Goal: Information Seeking & Learning: Learn about a topic

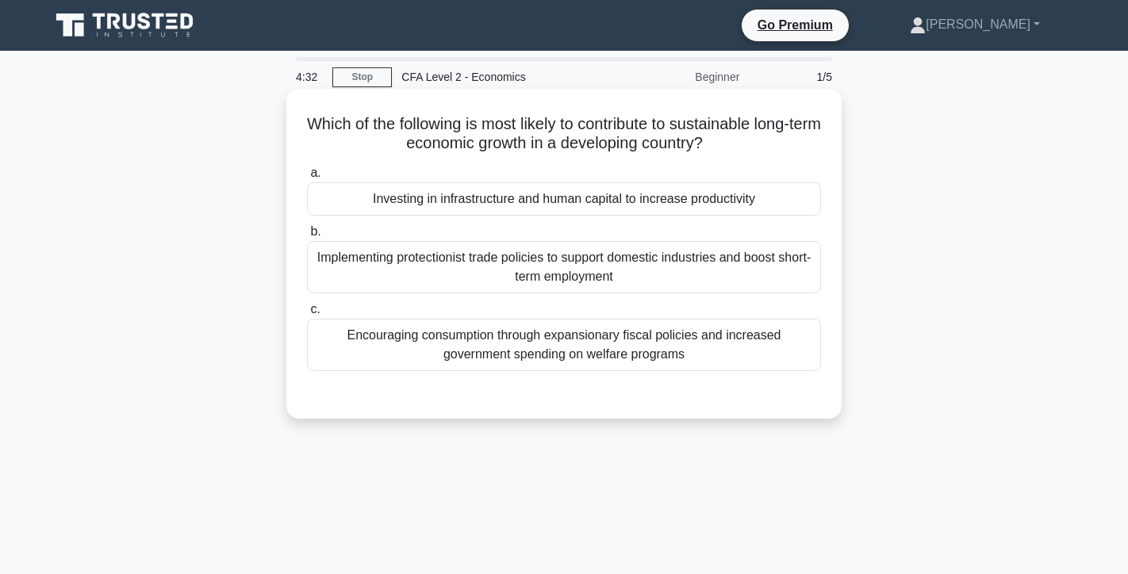
click at [418, 194] on div "Investing in infrastructure and human capital to increase productivity" at bounding box center [564, 198] width 514 height 33
click at [307, 178] on input "a. Investing in infrastructure and human capital to increase productivity" at bounding box center [307, 173] width 0 height 10
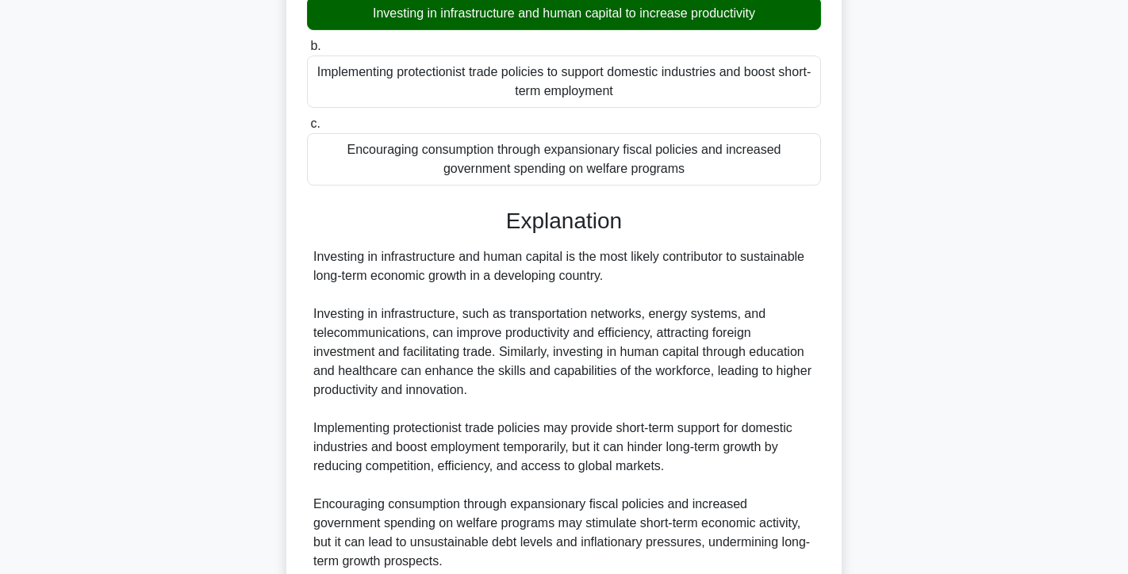
scroll to position [326, 0]
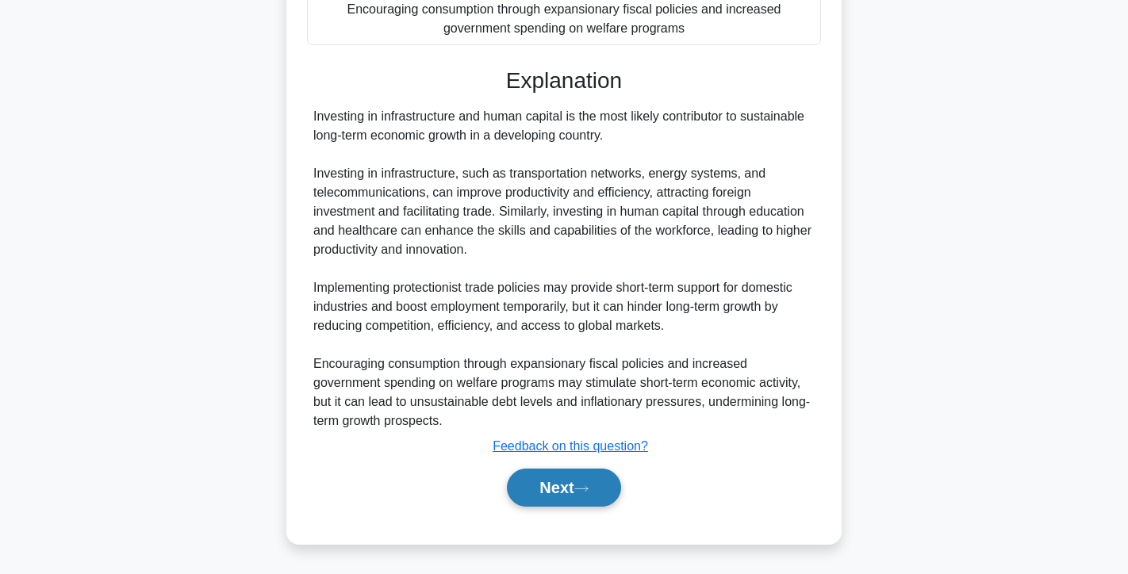
click at [563, 496] on button "Next" at bounding box center [563, 488] width 113 height 38
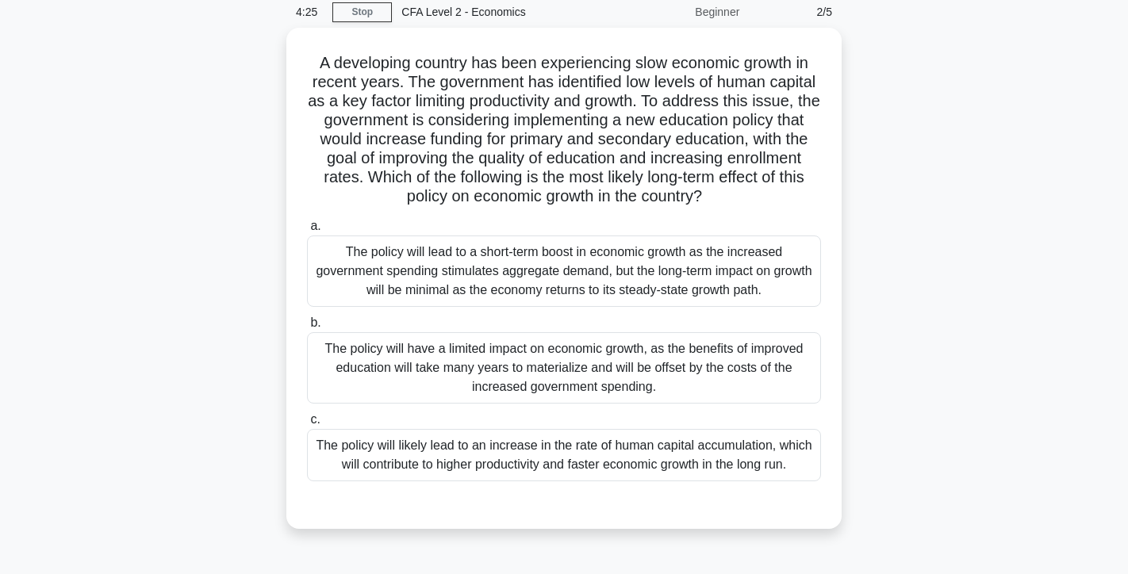
scroll to position [55, 0]
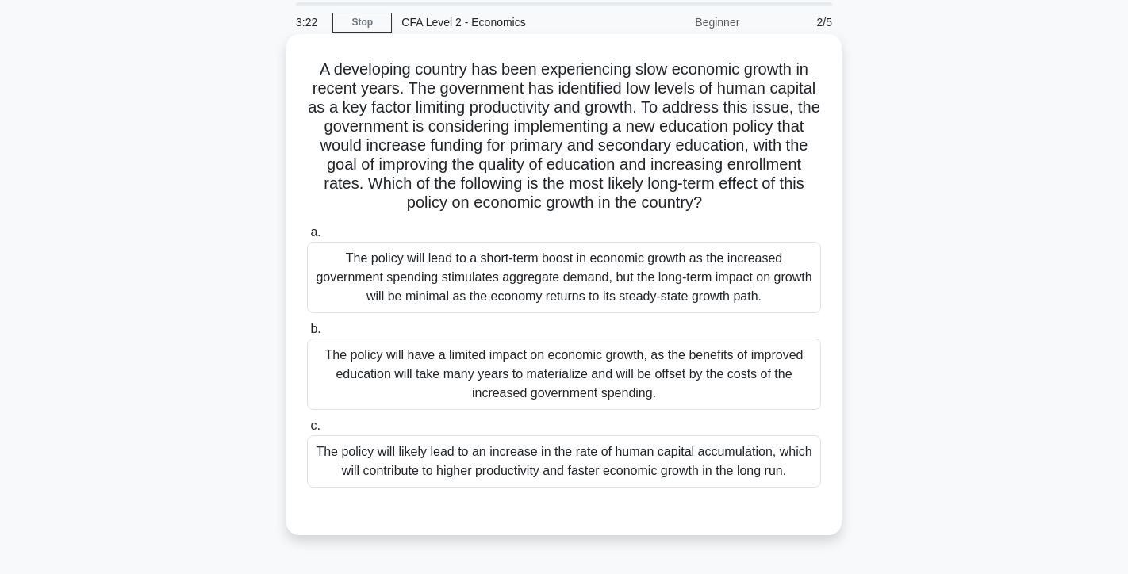
click at [631, 463] on div "The policy will likely lead to an increase in the rate of human capital accumul…" at bounding box center [564, 461] width 514 height 52
click at [307, 431] on input "c. The policy will likely lead to an increase in the rate of human capital accu…" at bounding box center [307, 426] width 0 height 10
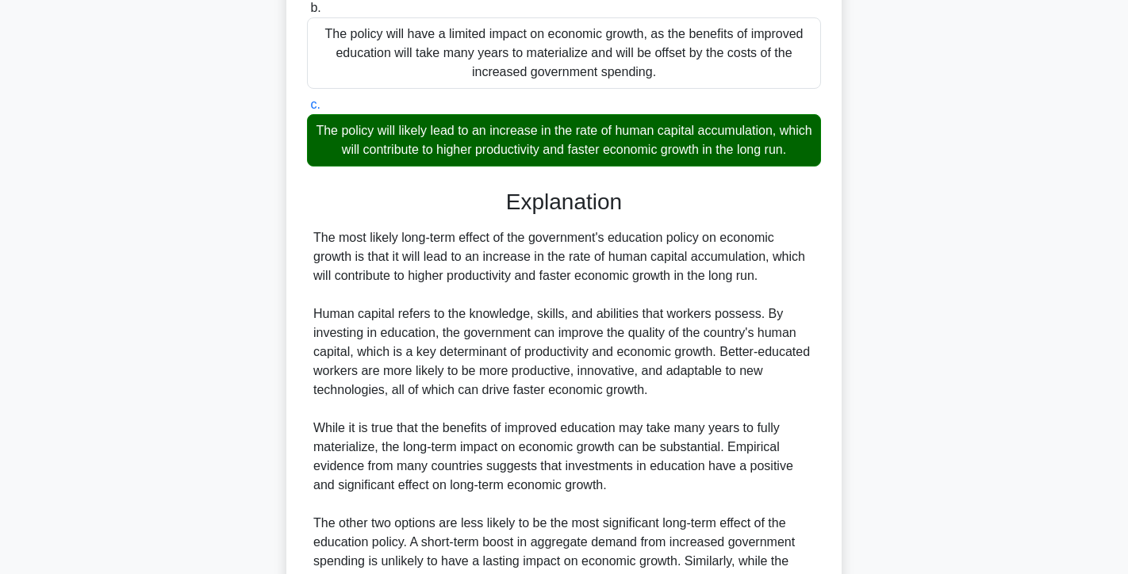
scroll to position [554, 0]
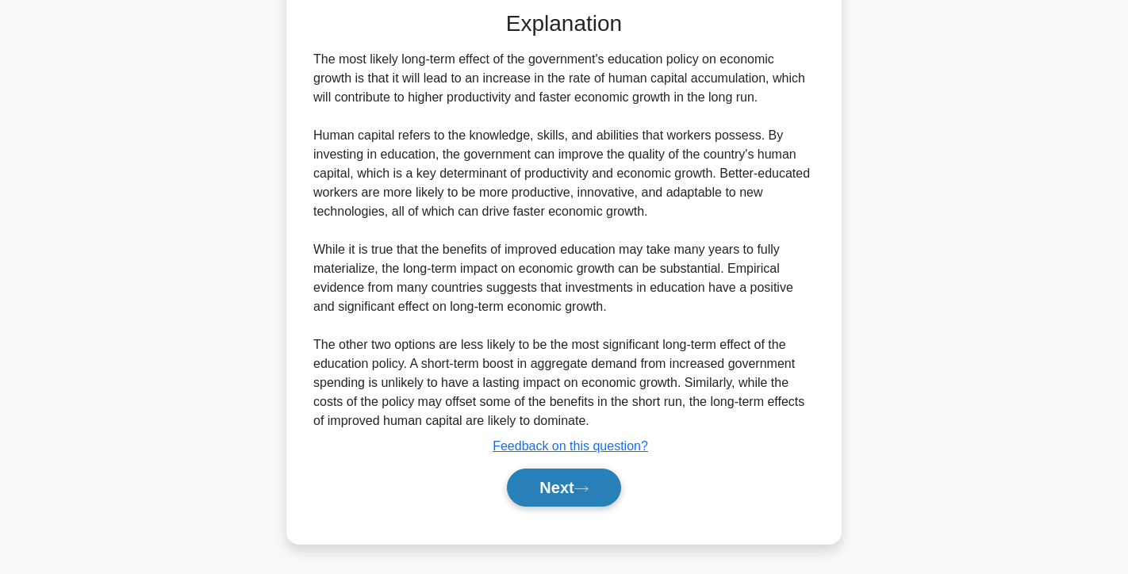
click at [593, 476] on button "Next" at bounding box center [563, 488] width 113 height 38
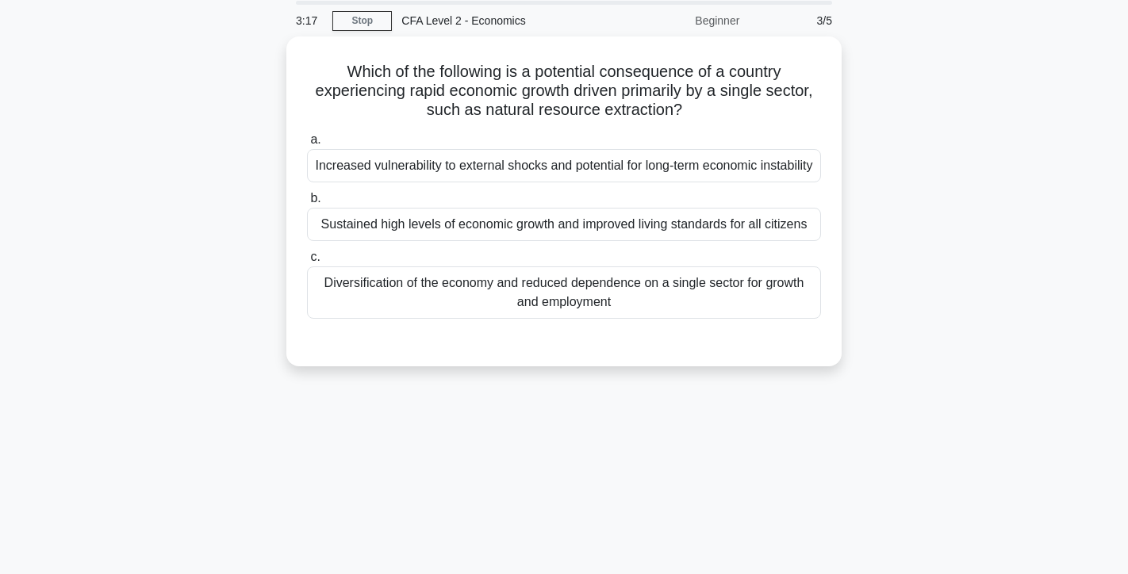
scroll to position [0, 0]
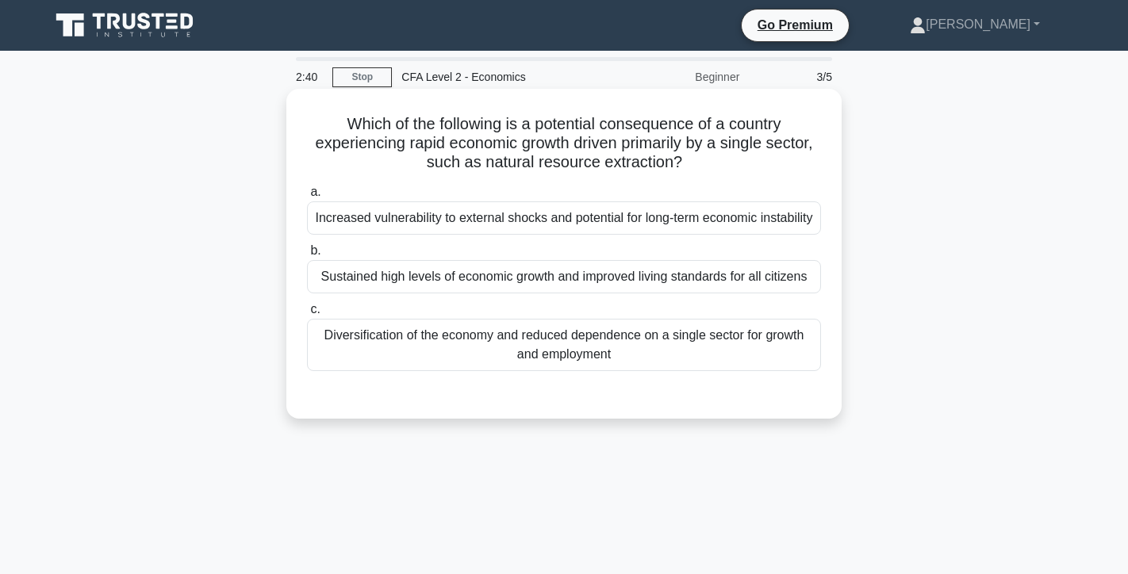
click at [472, 235] on div "Increased vulnerability to external shocks and potential for long-term economic…" at bounding box center [564, 217] width 514 height 33
click at [307, 197] on input "a. Increased vulnerability to external shocks and potential for long-term econo…" at bounding box center [307, 192] width 0 height 10
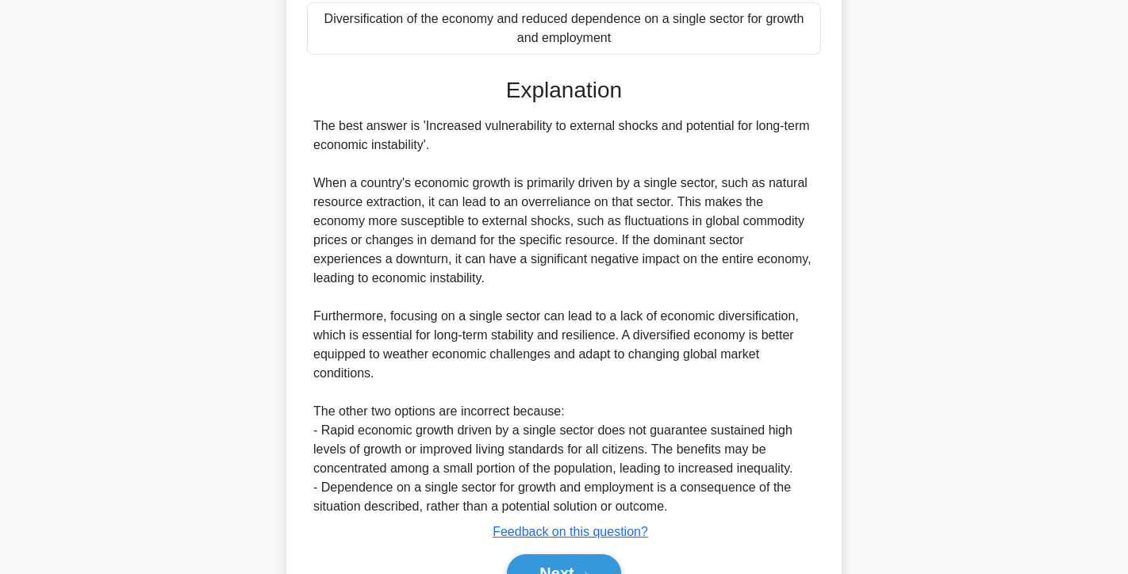
scroll to position [421, 0]
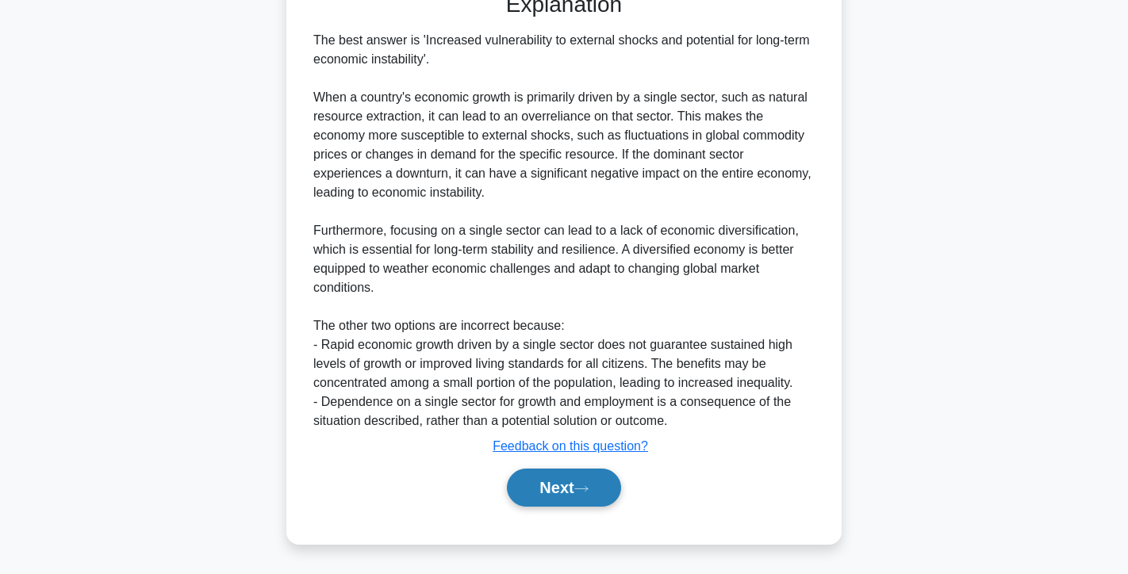
click at [585, 485] on icon at bounding box center [581, 489] width 14 height 9
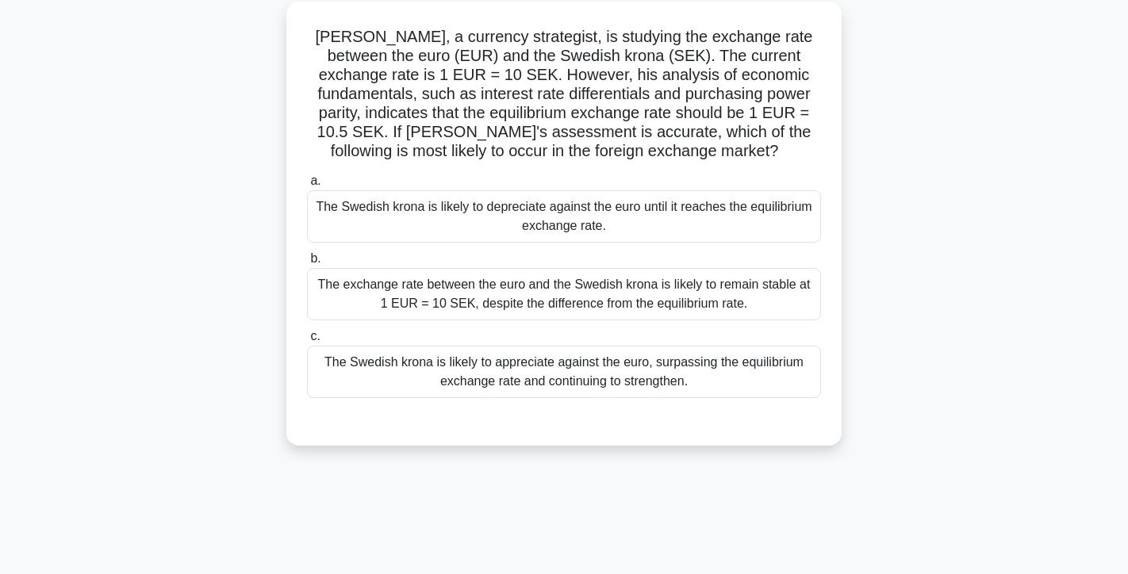
scroll to position [0, 0]
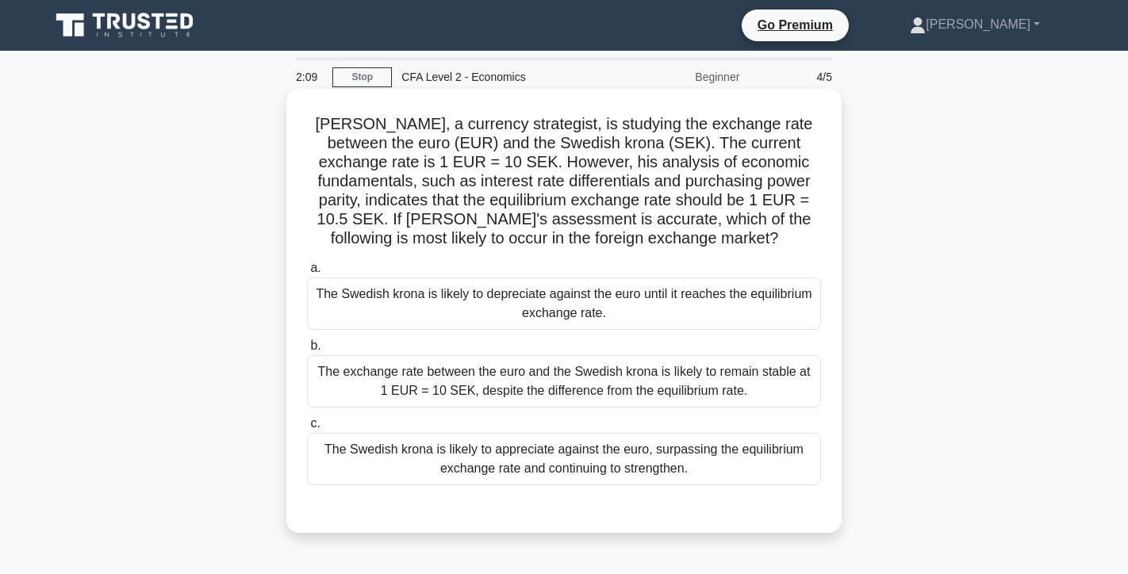
click at [561, 455] on div "The Swedish krona is likely to appreciate against the euro, surpassing the equi…" at bounding box center [564, 459] width 514 height 52
click at [307, 429] on input "c. The Swedish krona is likely to appreciate against the euro, surpassing the e…" at bounding box center [307, 424] width 0 height 10
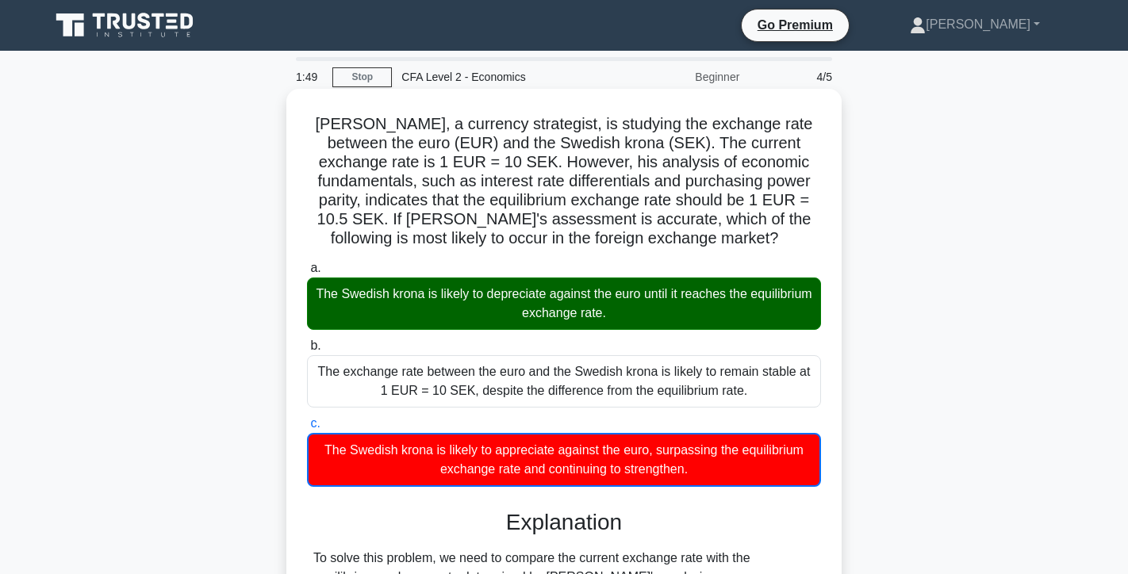
click at [307, 263] on input "a. The Swedish krona is likely to depreciate against the euro until it reaches …" at bounding box center [307, 268] width 0 height 10
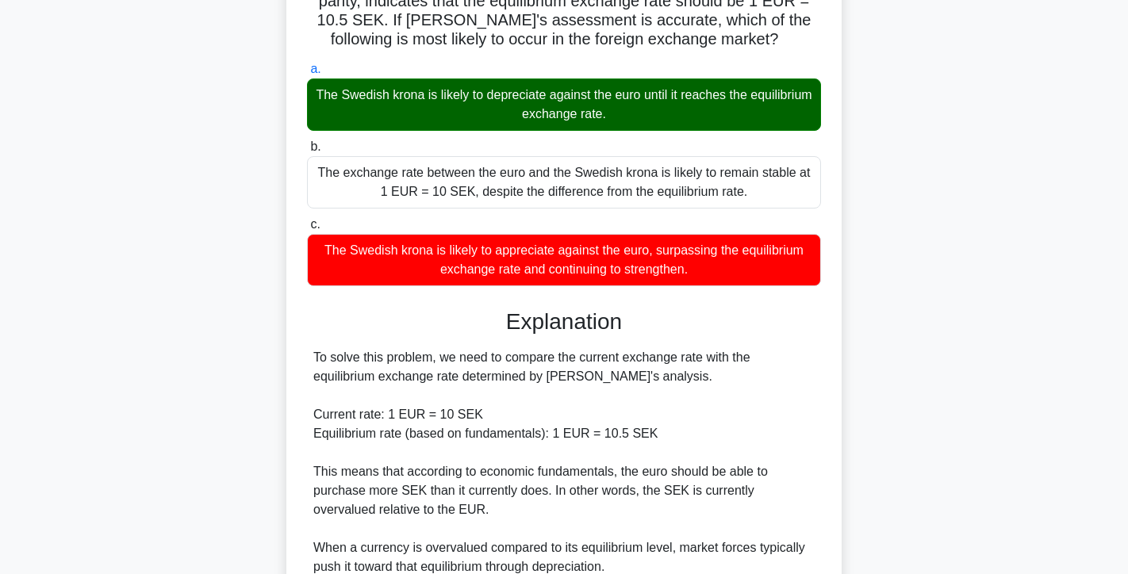
scroll to position [516, 0]
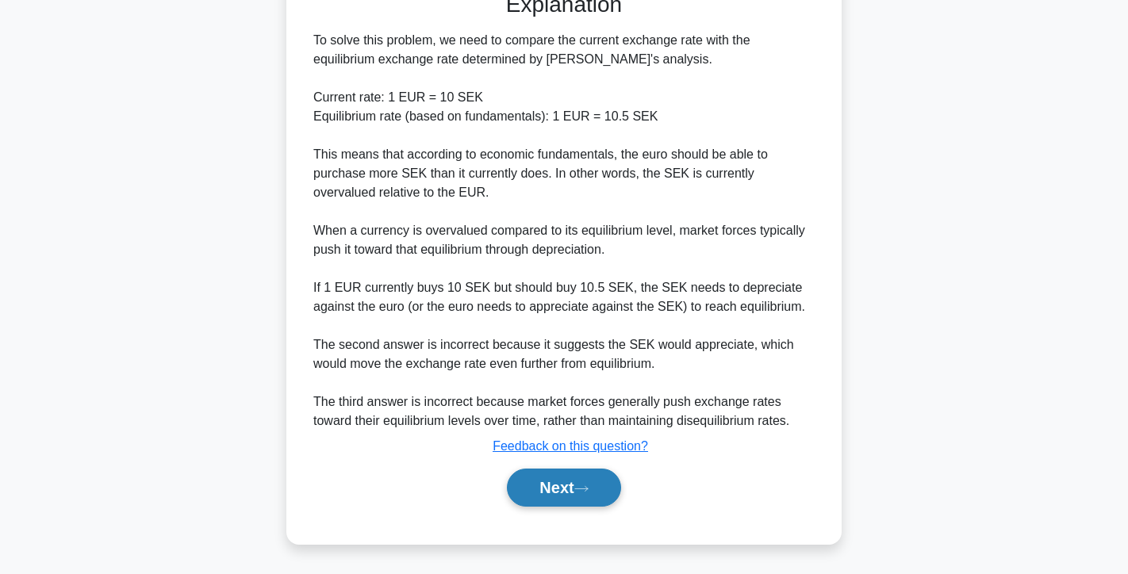
click at [576, 485] on button "Next" at bounding box center [563, 488] width 113 height 38
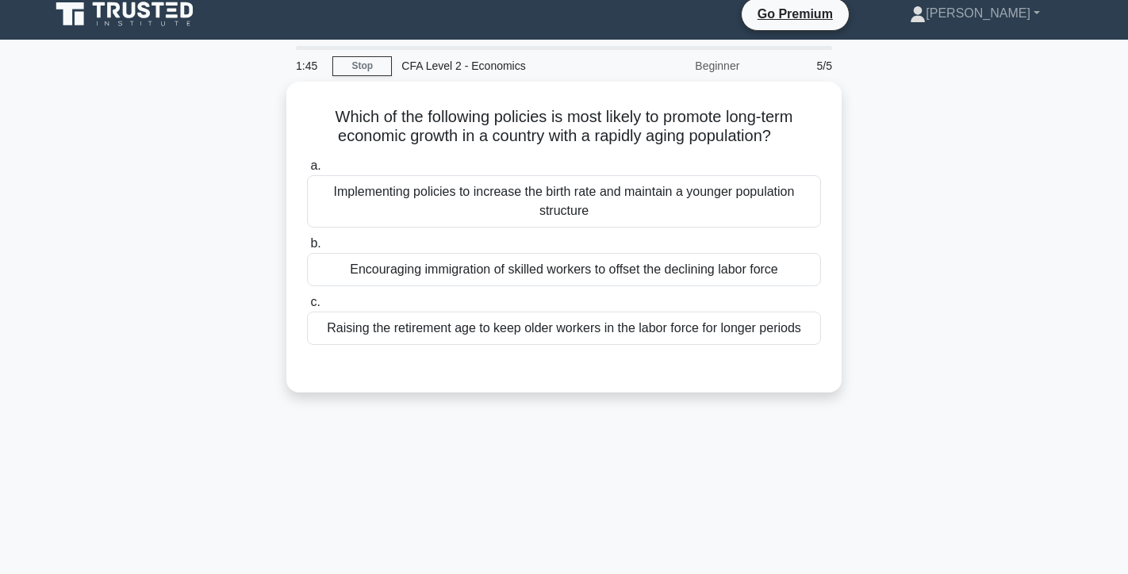
scroll to position [0, 0]
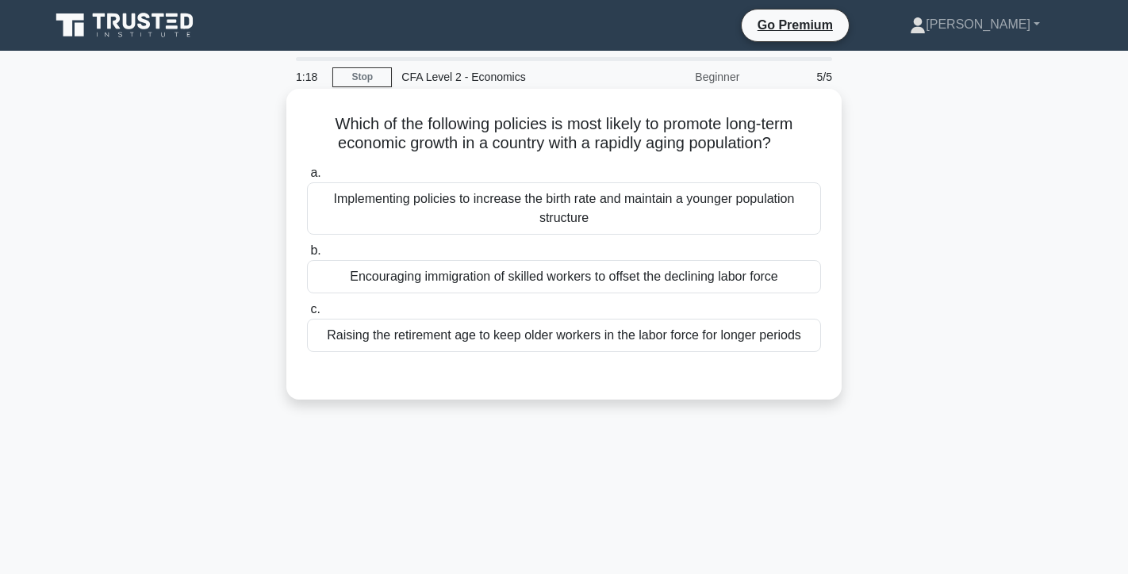
click at [647, 202] on div "Implementing policies to increase the birth rate and maintain a younger populat…" at bounding box center [564, 208] width 514 height 52
click at [307, 178] on input "a. Implementing policies to increase the birth rate and maintain a younger popu…" at bounding box center [307, 173] width 0 height 10
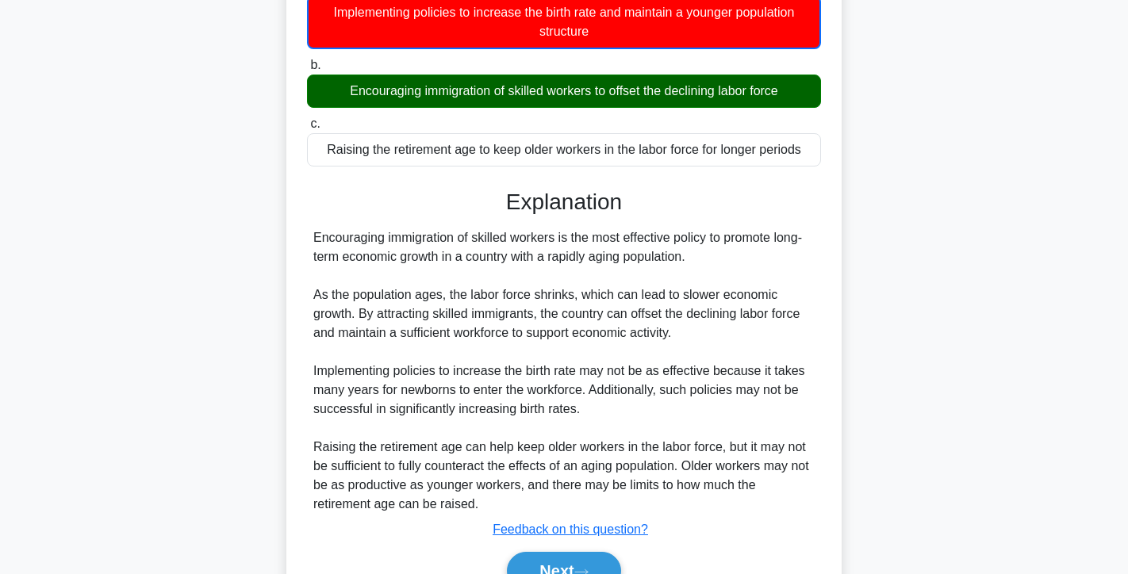
scroll to position [282, 0]
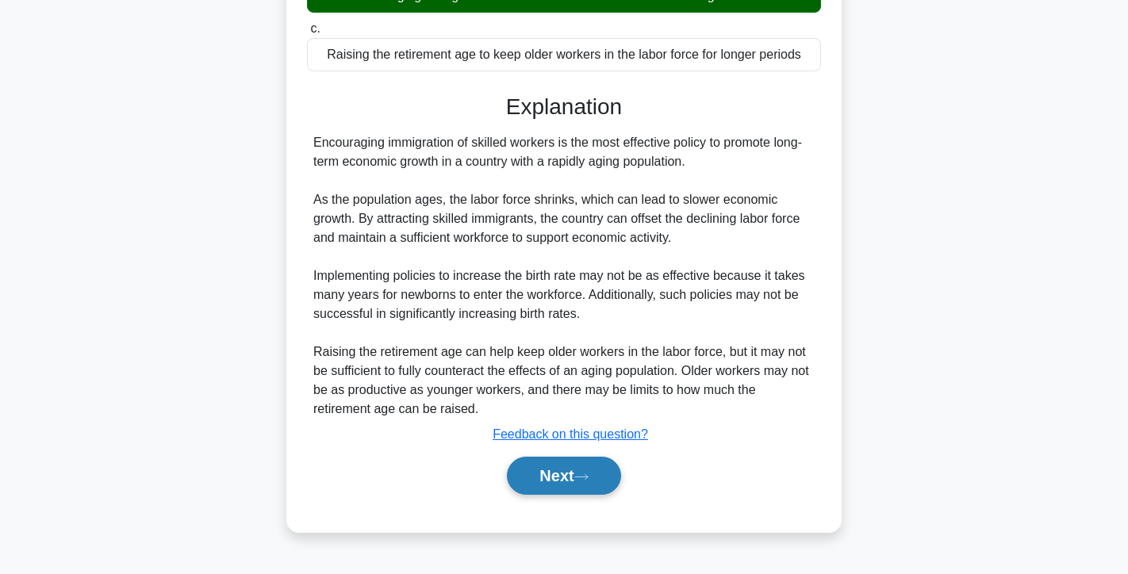
click at [577, 480] on button "Next" at bounding box center [563, 476] width 113 height 38
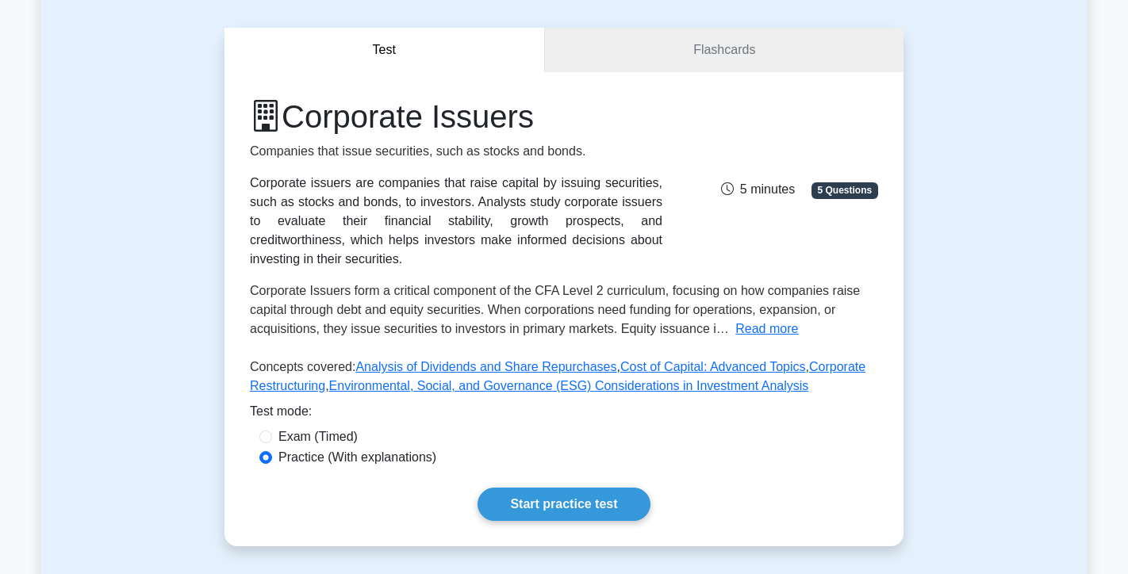
scroll to position [128, 0]
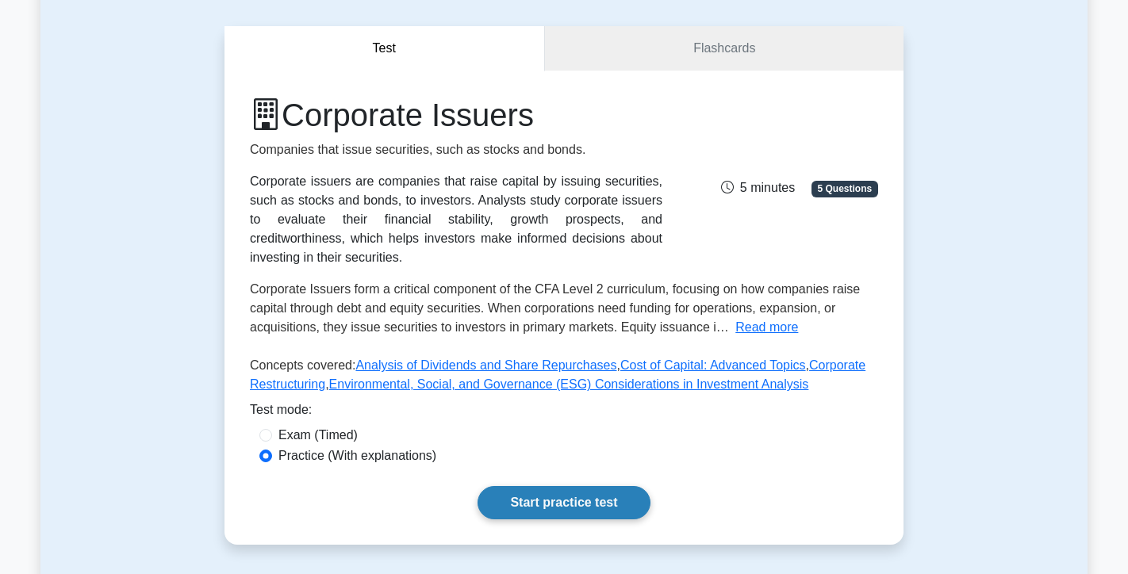
click at [538, 500] on link "Start practice test" at bounding box center [563, 502] width 172 height 33
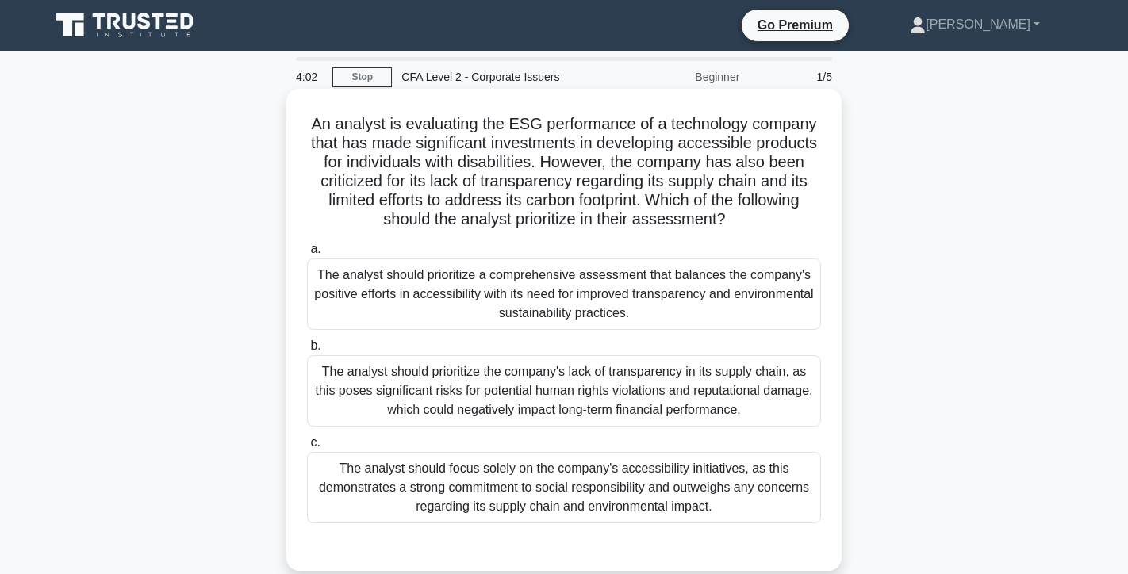
click at [606, 477] on div "The analyst should focus solely on the company's accessibility initiatives, as …" at bounding box center [564, 487] width 514 height 71
click at [307, 448] on input "c. The analyst should focus solely on the company's accessibility initiatives, …" at bounding box center [307, 443] width 0 height 10
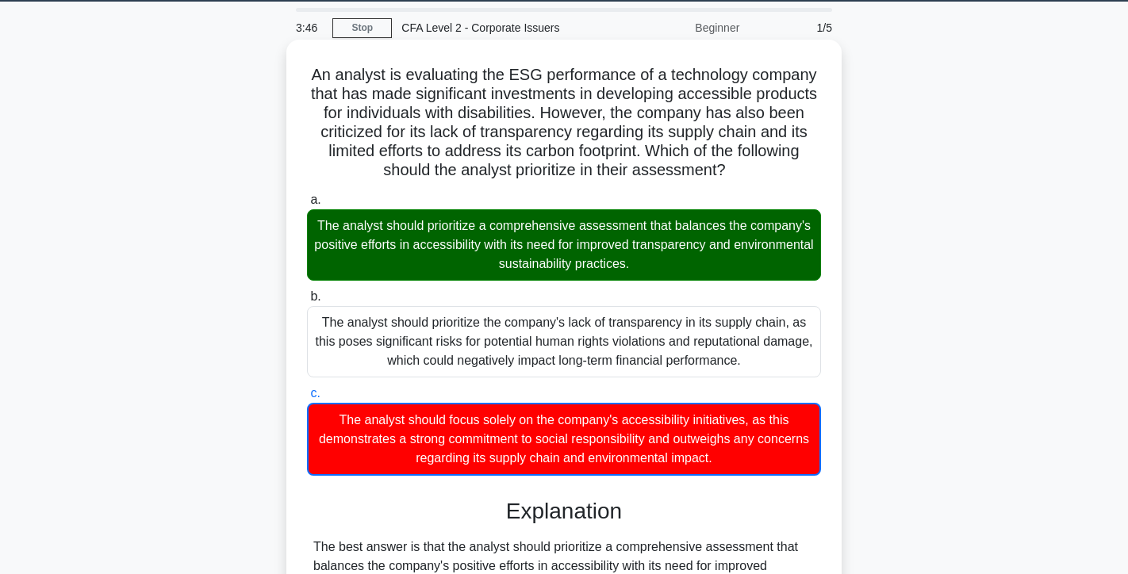
scroll to position [51, 0]
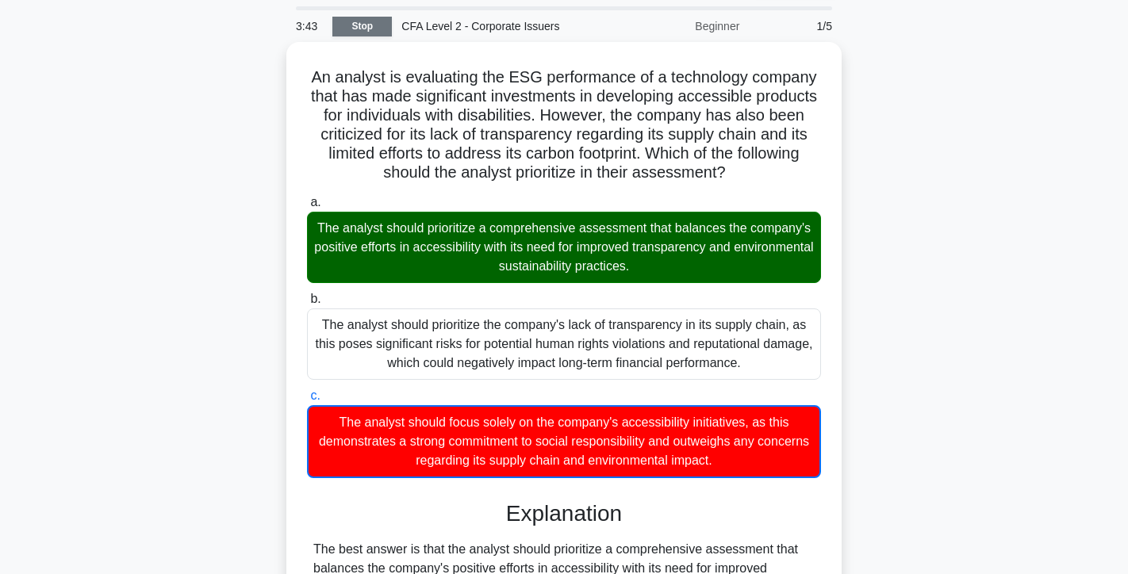
click at [385, 26] on link "Stop" at bounding box center [361, 27] width 59 height 20
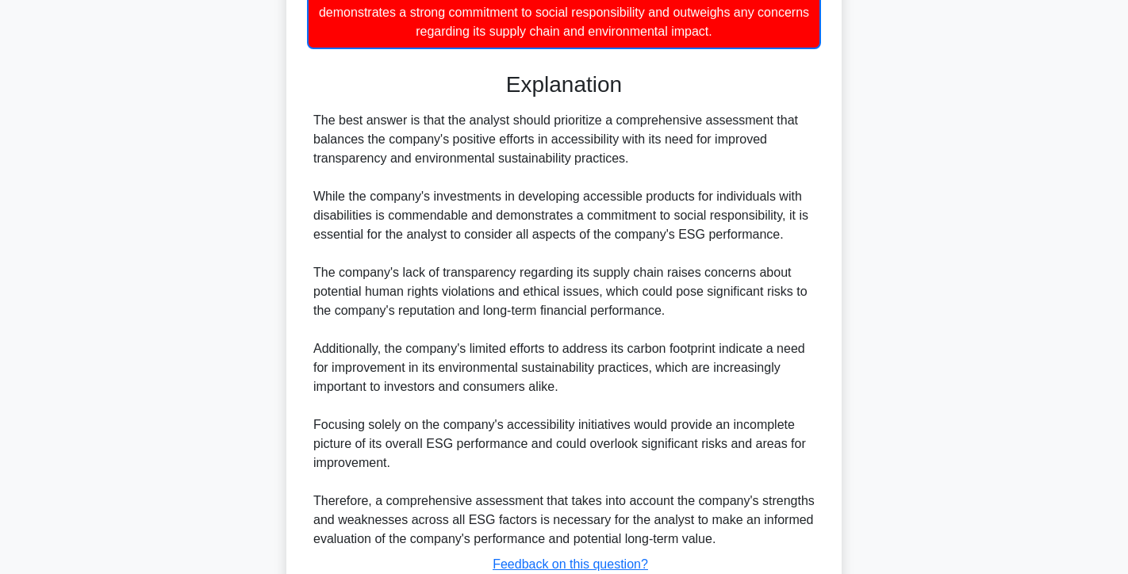
scroll to position [594, 0]
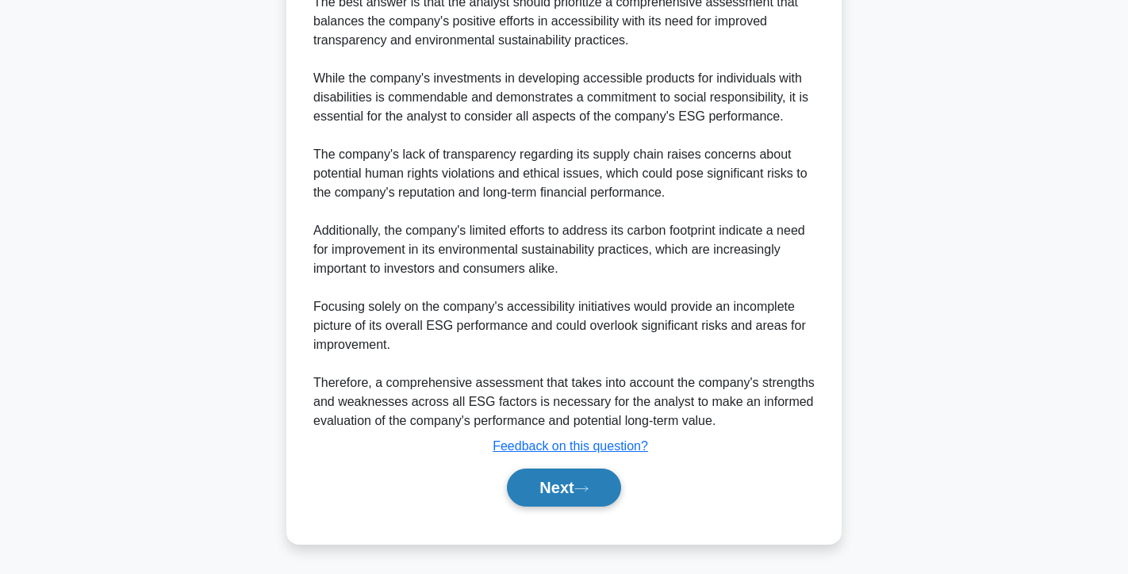
click at [572, 495] on button "Next" at bounding box center [563, 488] width 113 height 38
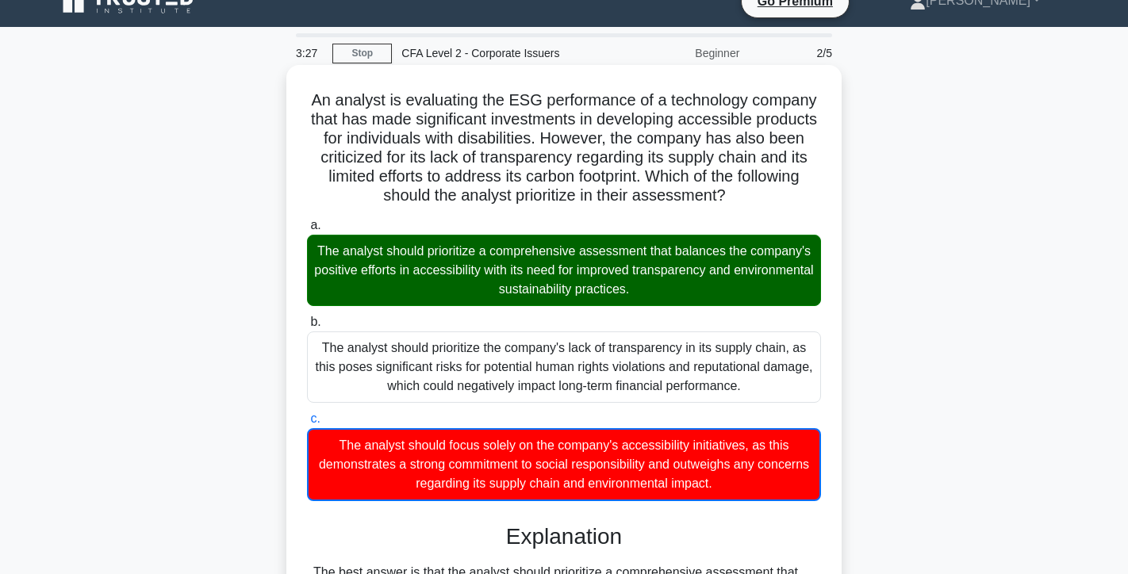
scroll to position [0, 0]
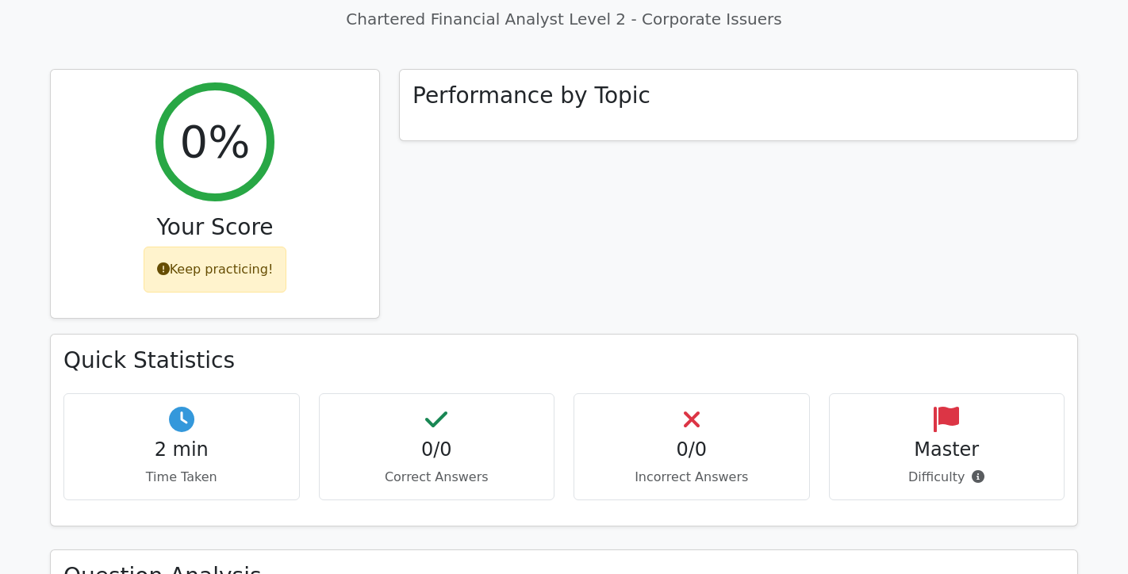
scroll to position [577, 0]
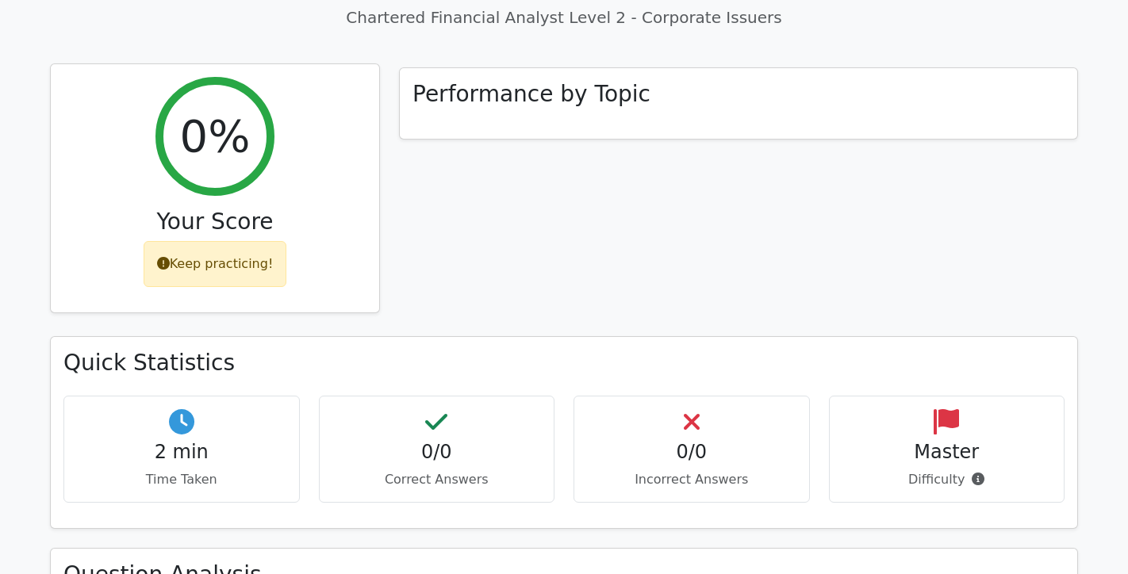
click at [223, 251] on div "Keep practicing!" at bounding box center [216, 264] width 144 height 46
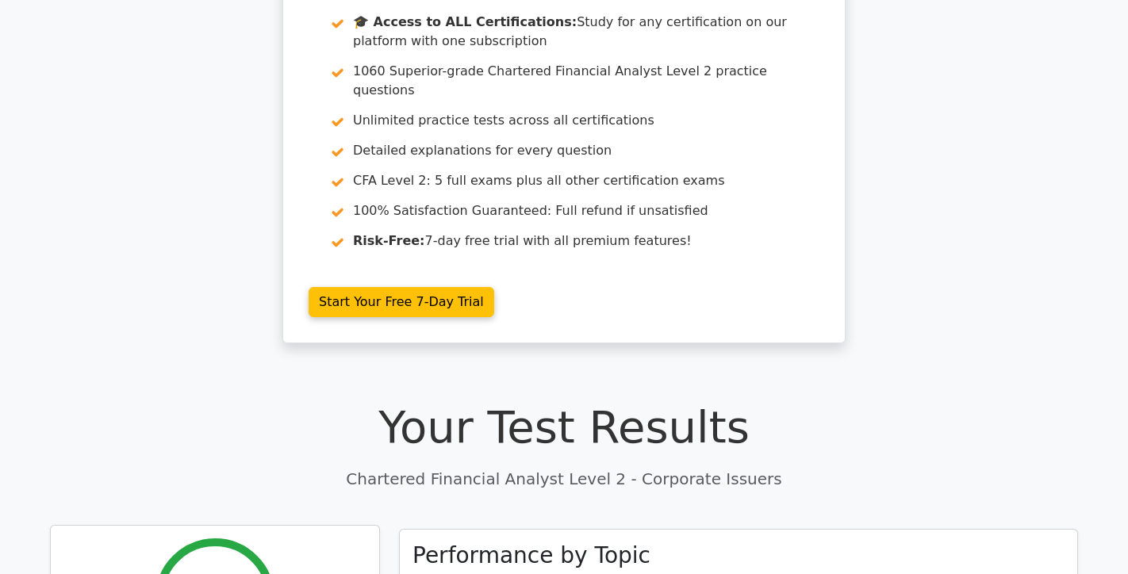
scroll to position [0, 0]
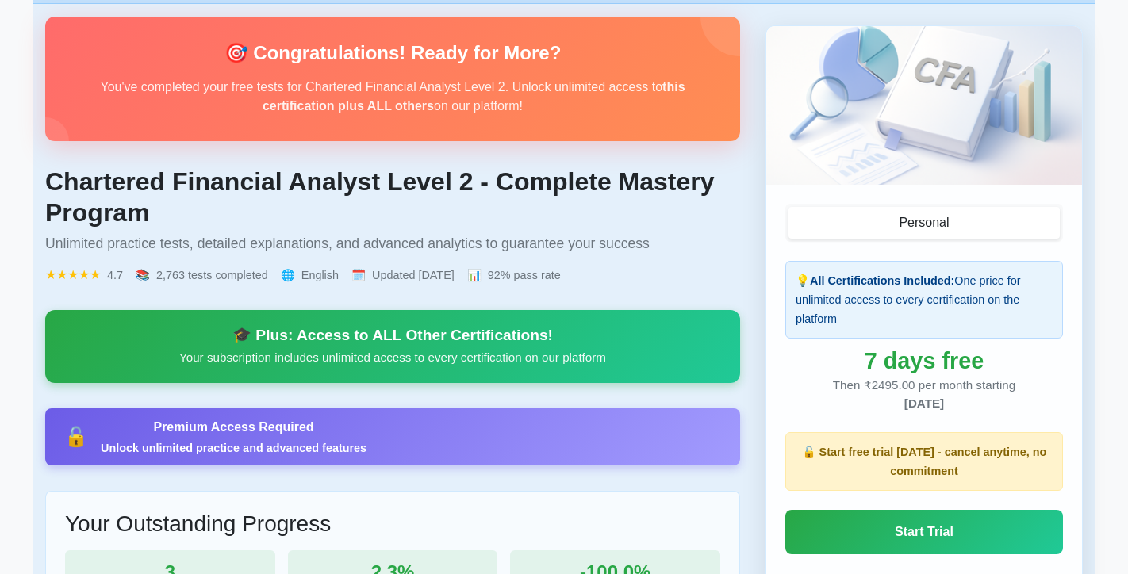
scroll to position [74, 0]
